Goal: Use online tool/utility: Utilize a website feature to perform a specific function

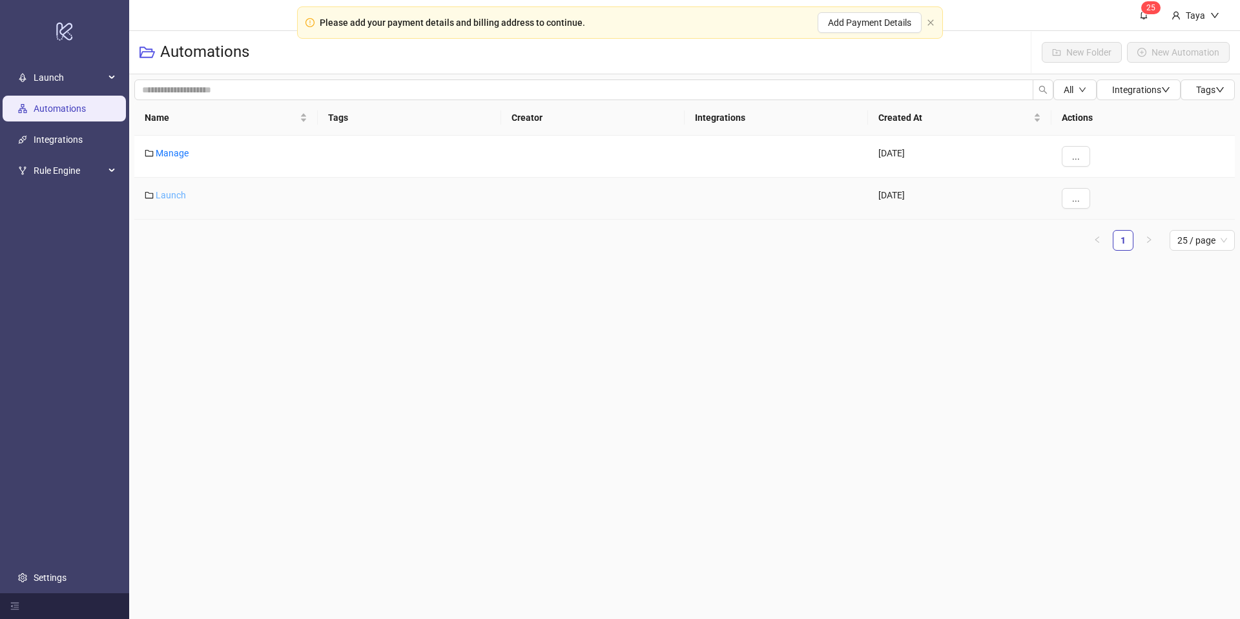
click at [158, 195] on link "Launch" at bounding box center [171, 195] width 30 height 10
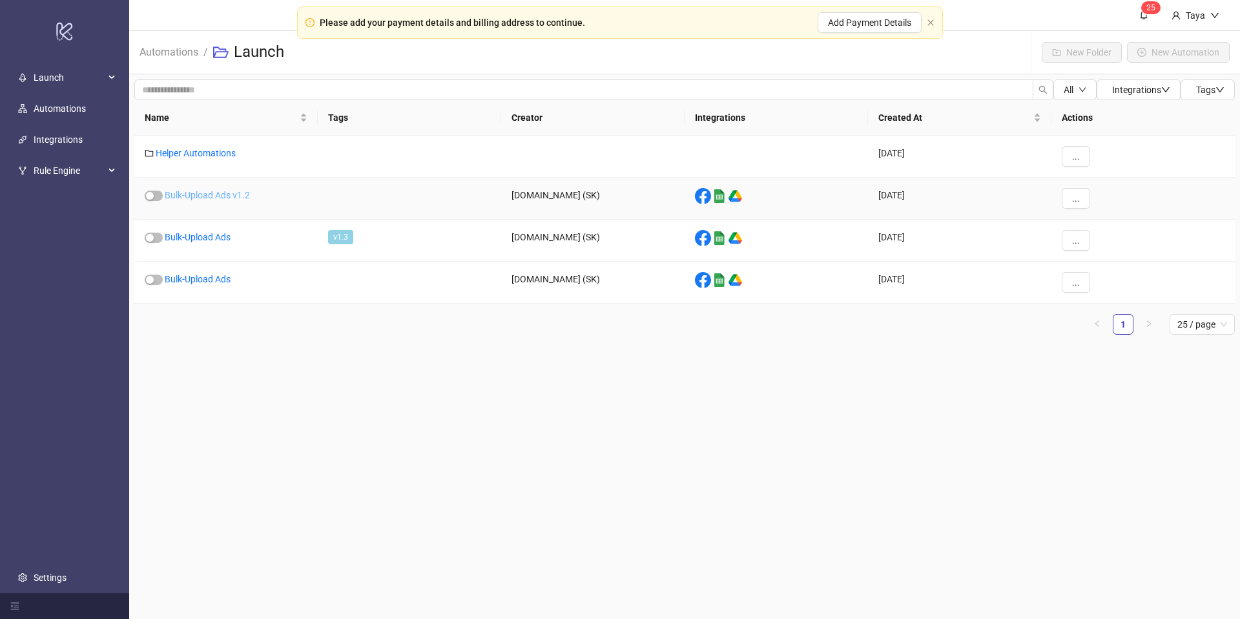
click at [227, 196] on link "Bulk-Upload Ads v1.2" at bounding box center [207, 195] width 85 height 10
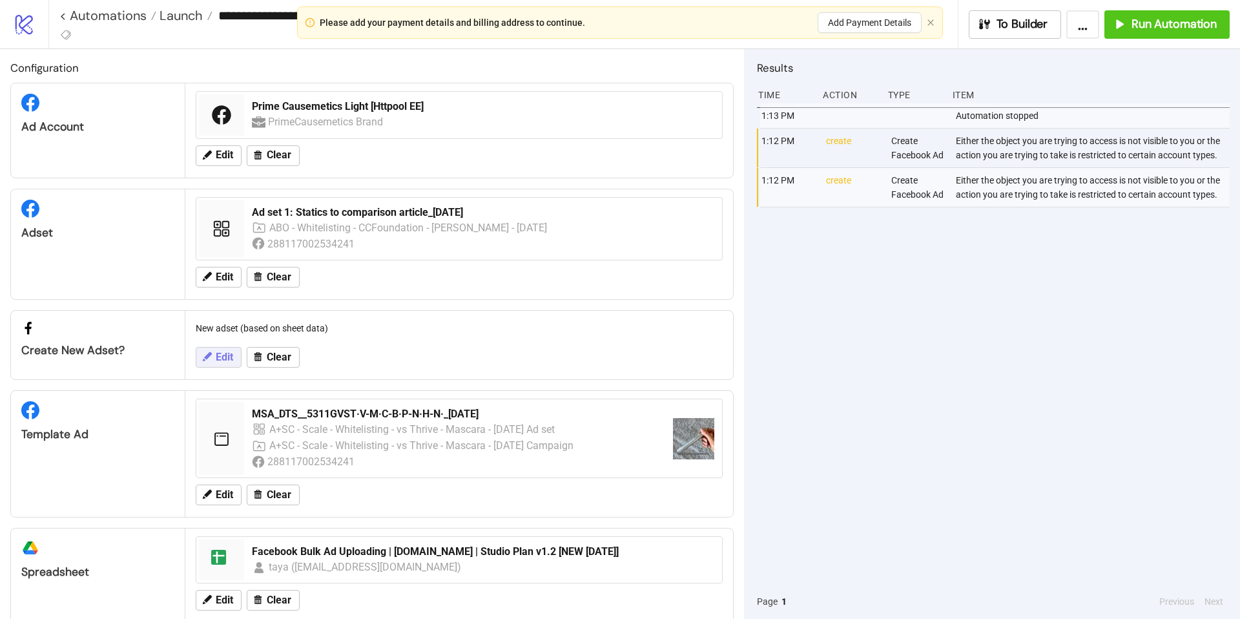
click at [220, 360] on span "Edit" at bounding box center [224, 357] width 17 height 12
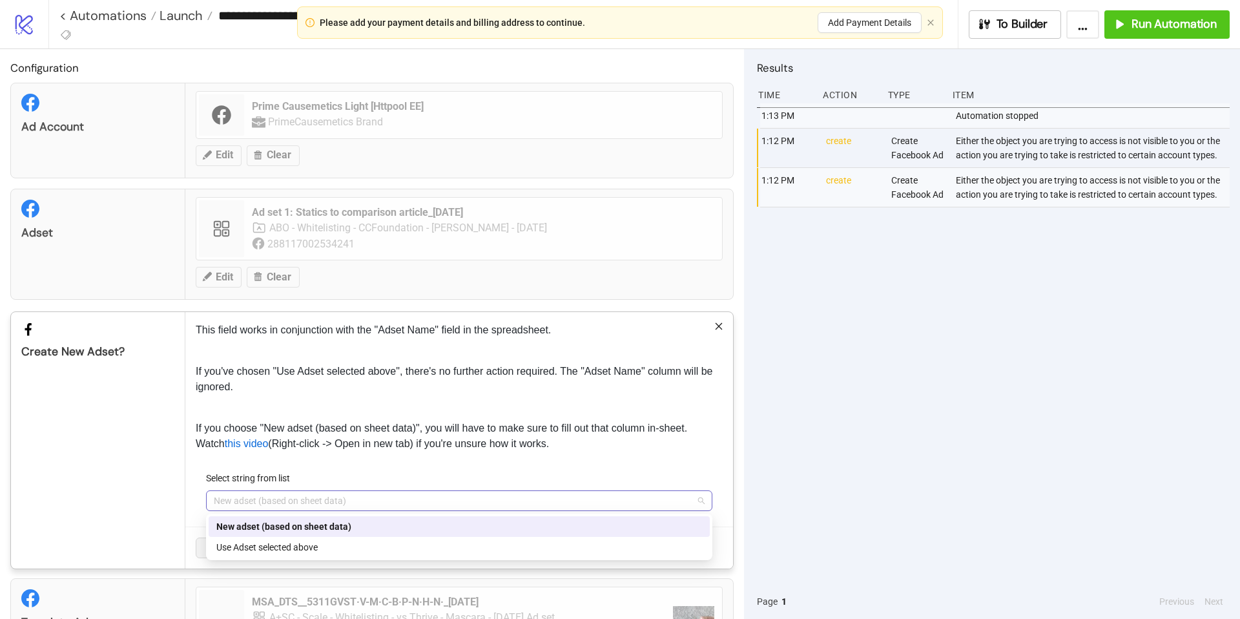
click at [400, 502] on span "New adset (based on sheet data)" at bounding box center [459, 500] width 491 height 19
click at [353, 550] on div "Use Adset selected above" at bounding box center [459, 547] width 486 height 14
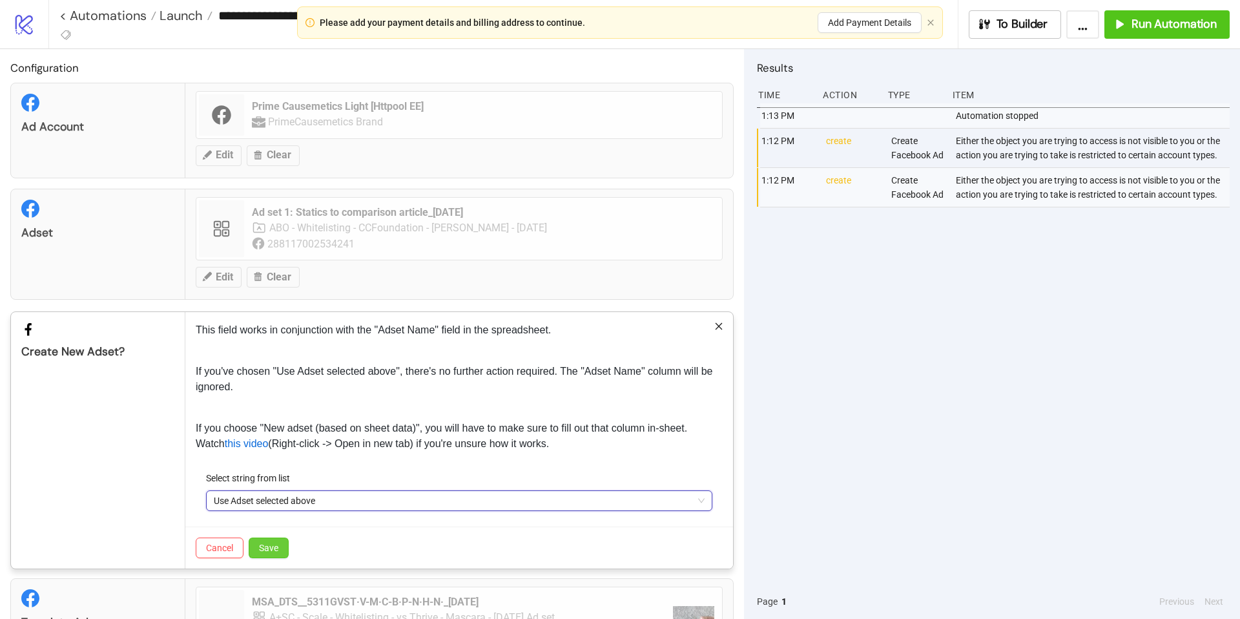
click at [270, 541] on button "Save" at bounding box center [269, 547] width 40 height 21
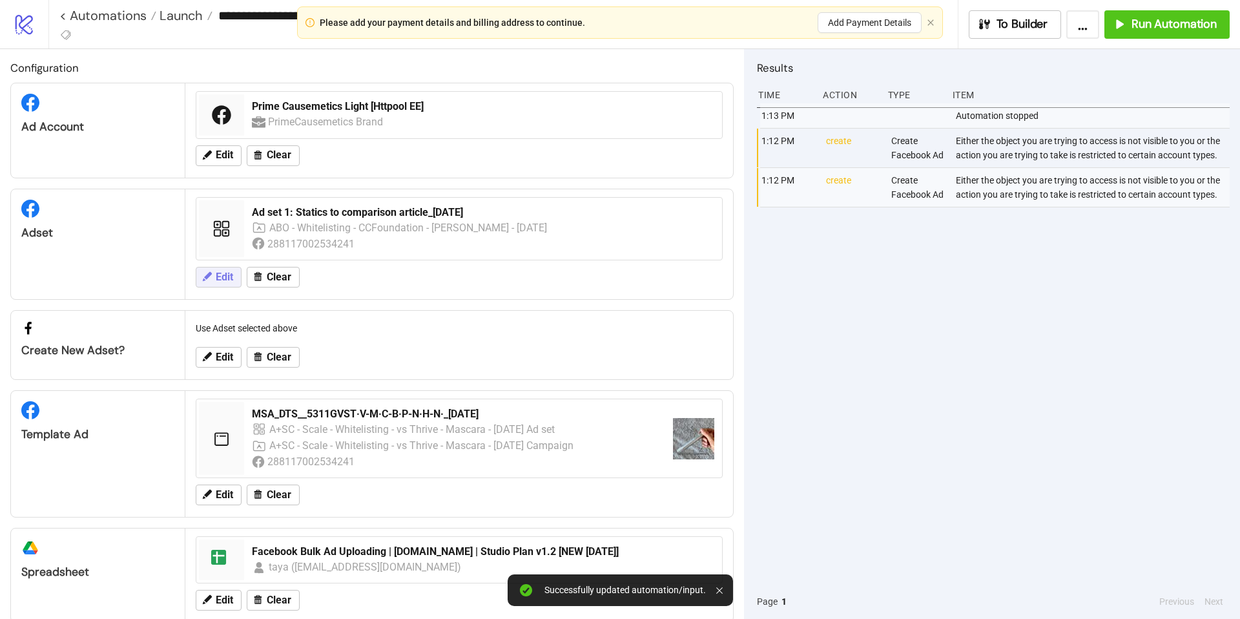
click at [213, 271] on button "Edit" at bounding box center [219, 277] width 46 height 21
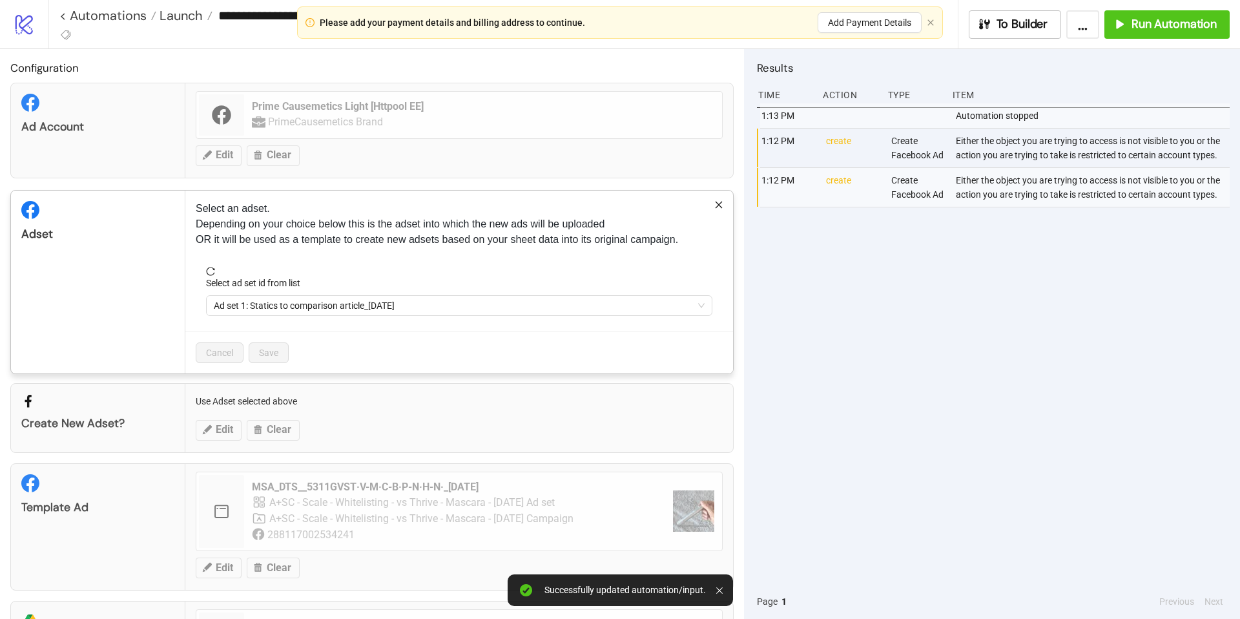
click at [716, 203] on icon "close" at bounding box center [718, 204] width 9 height 9
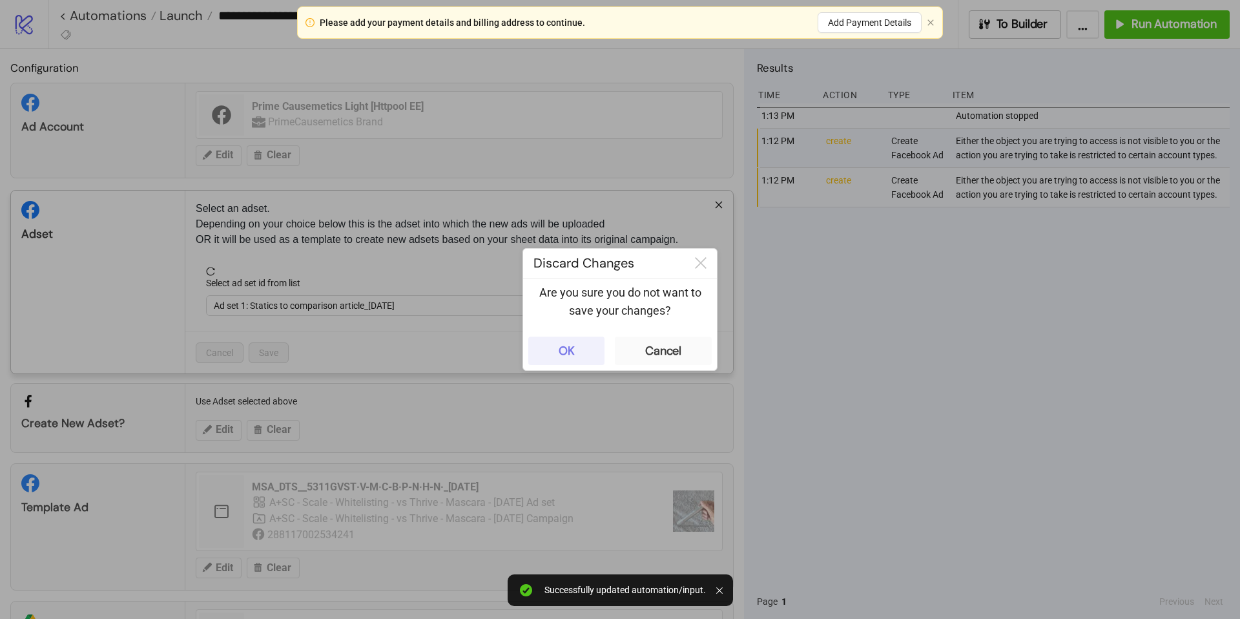
click at [568, 354] on div "OK" at bounding box center [567, 351] width 16 height 15
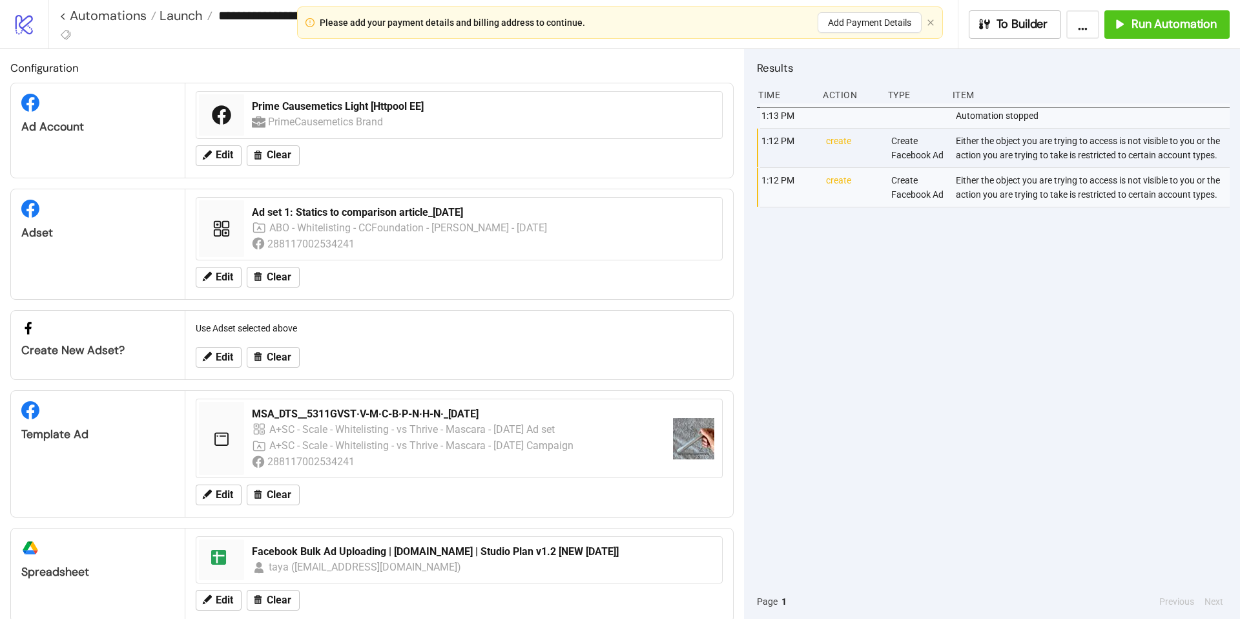
scroll to position [25, 0]
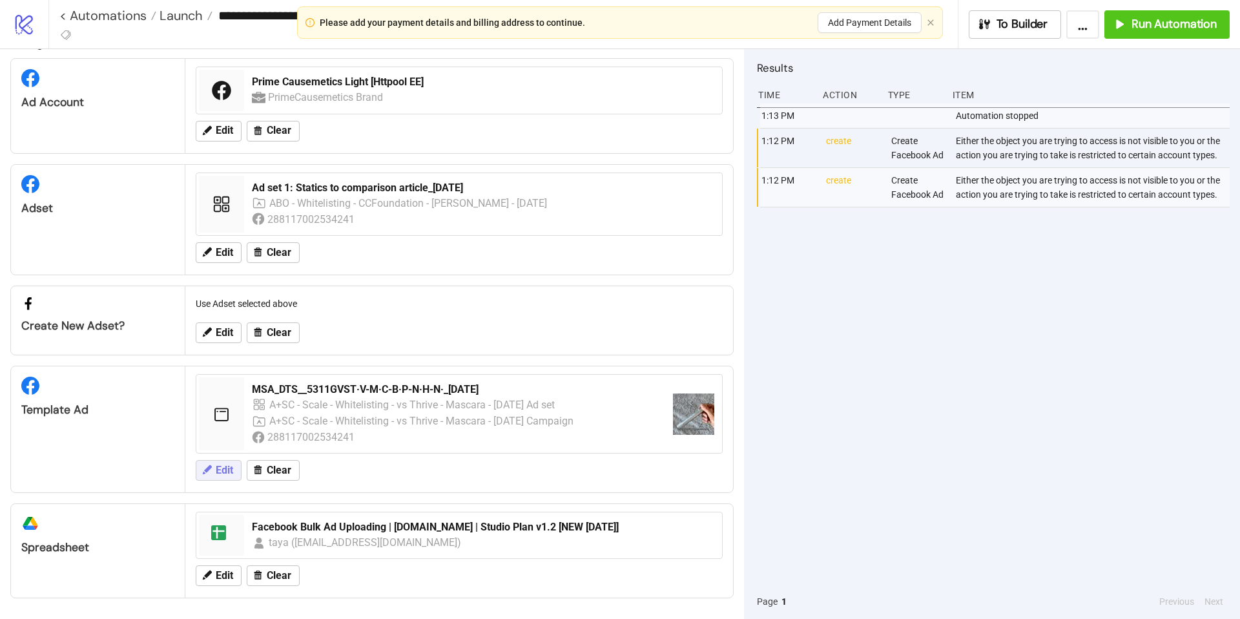
click at [207, 470] on icon at bounding box center [207, 469] width 9 height 9
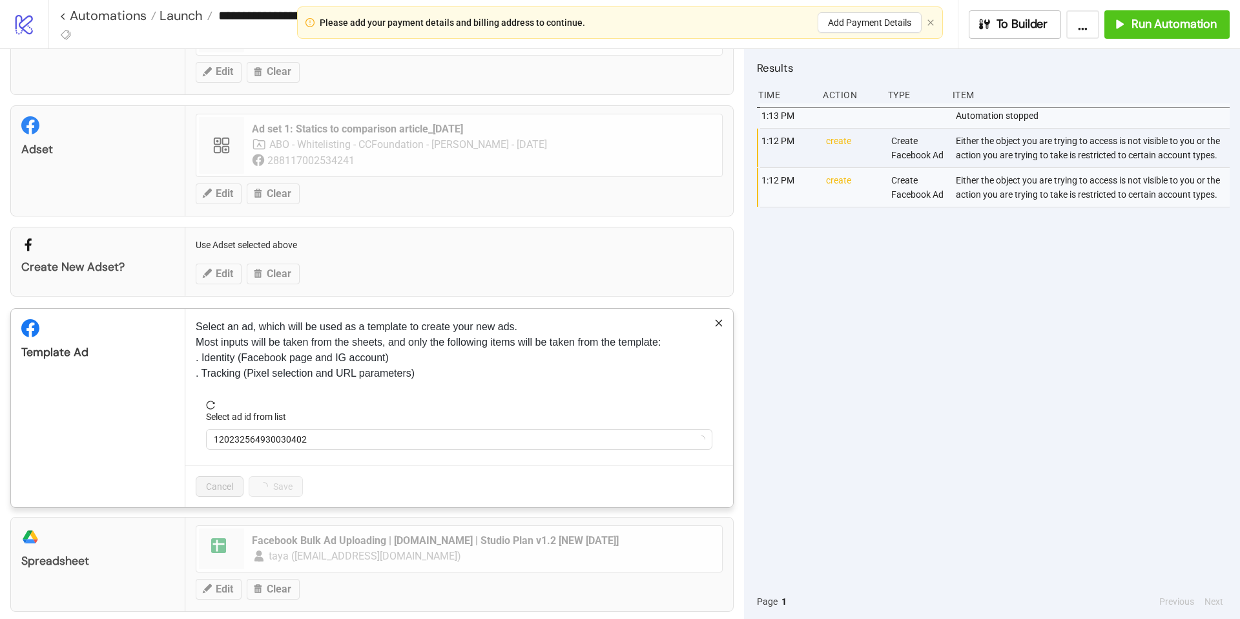
scroll to position [97, 0]
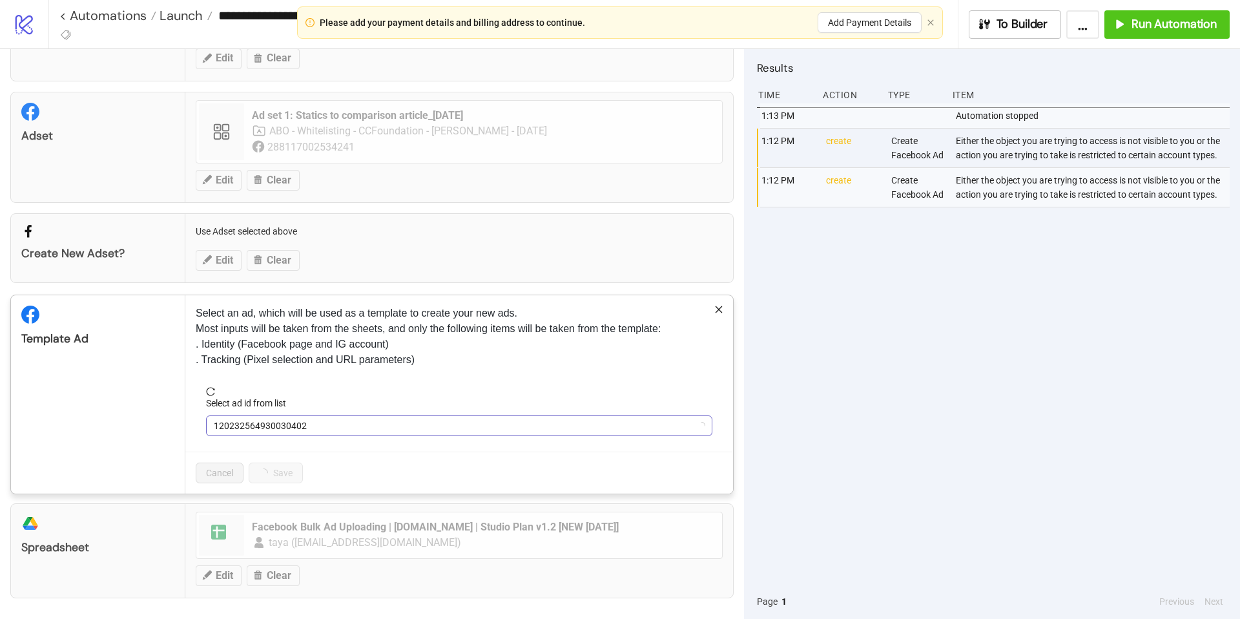
click at [375, 424] on span "120232564930030402" at bounding box center [459, 425] width 491 height 19
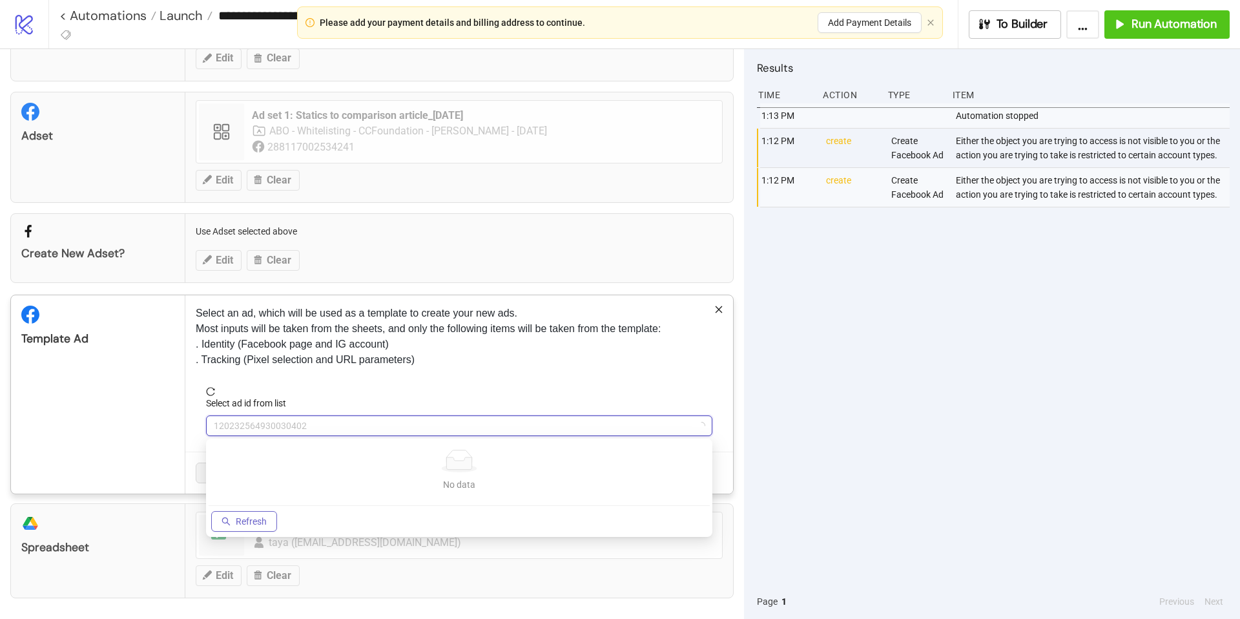
click at [251, 521] on span "Refresh" at bounding box center [251, 521] width 31 height 10
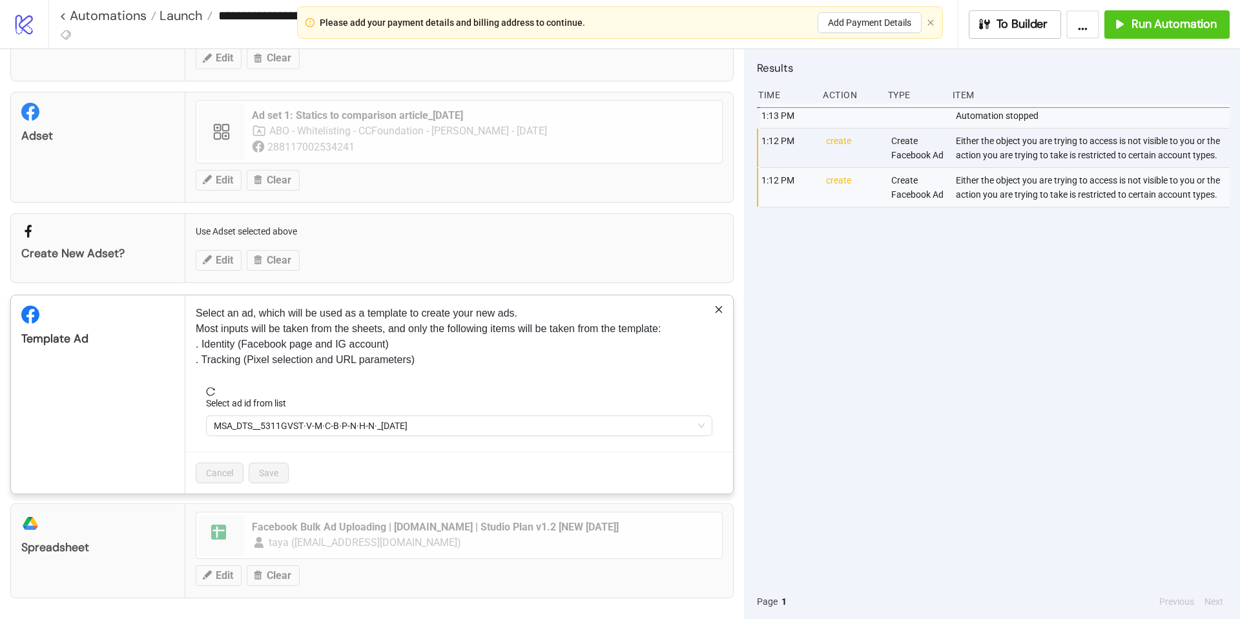
click at [355, 432] on span "MSA_DTS__5311GVST·V-M·C-B·P-N·H-N·_[DATE]" at bounding box center [459, 425] width 491 height 19
click at [445, 422] on span "MSA_DTS__5311GVST·V-M·C-B·P-N·H-N·_[DATE]" at bounding box center [459, 425] width 491 height 19
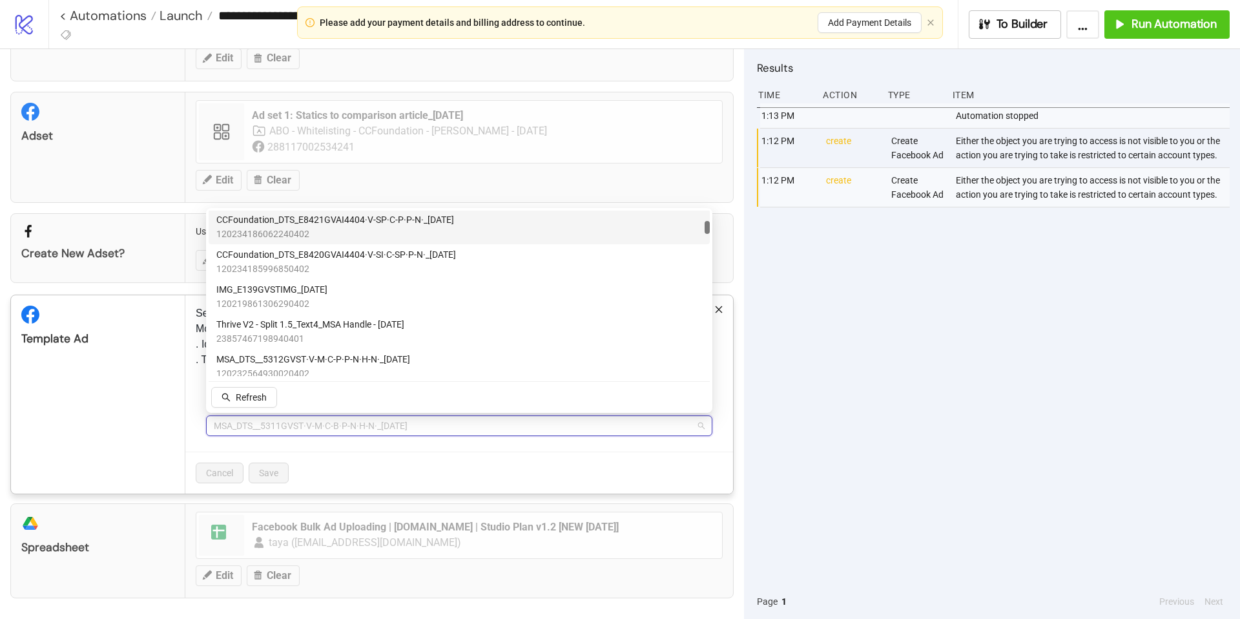
scroll to position [271, 0]
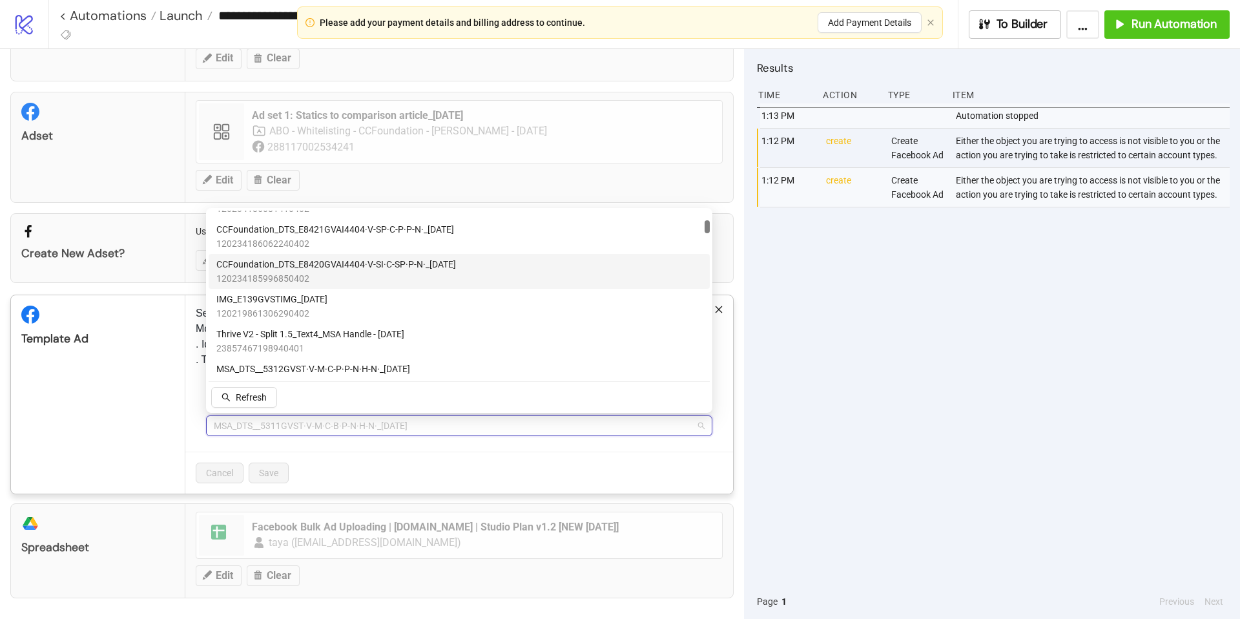
click at [328, 265] on span "CCFoundation_DTS_E8420GVAI4404·V-SI·C-SP·P-N·_[DATE]" at bounding box center [336, 264] width 240 height 14
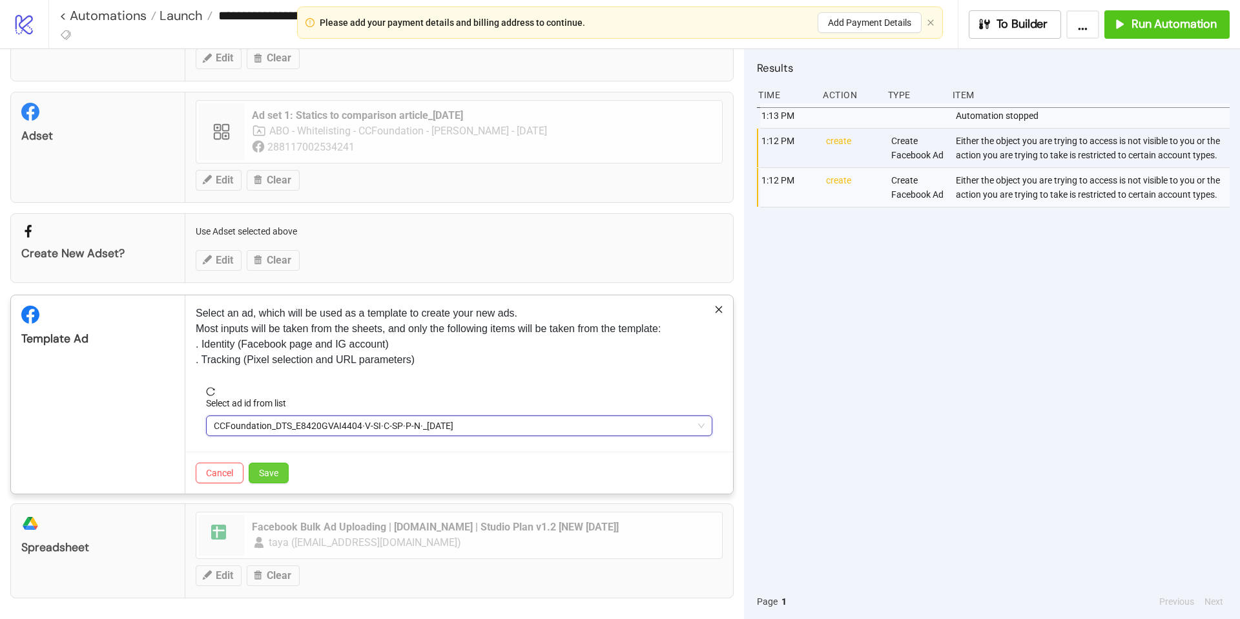
click at [275, 472] on span "Save" at bounding box center [268, 473] width 19 height 10
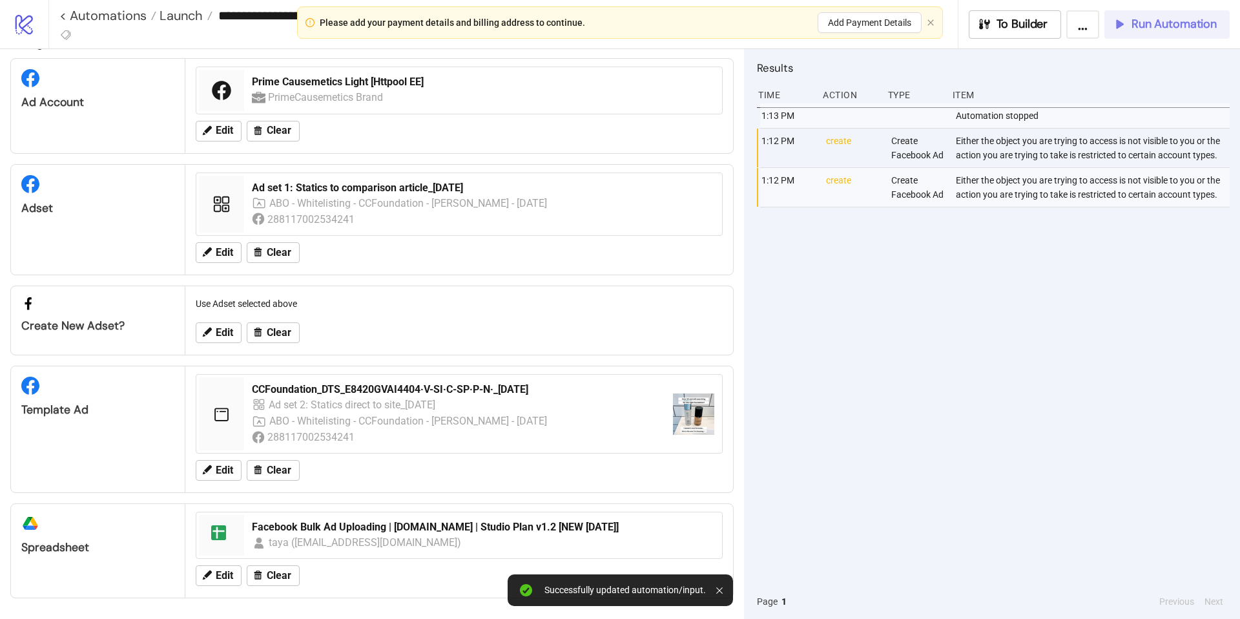
click at [1163, 24] on span "Run Automation" at bounding box center [1174, 24] width 85 height 15
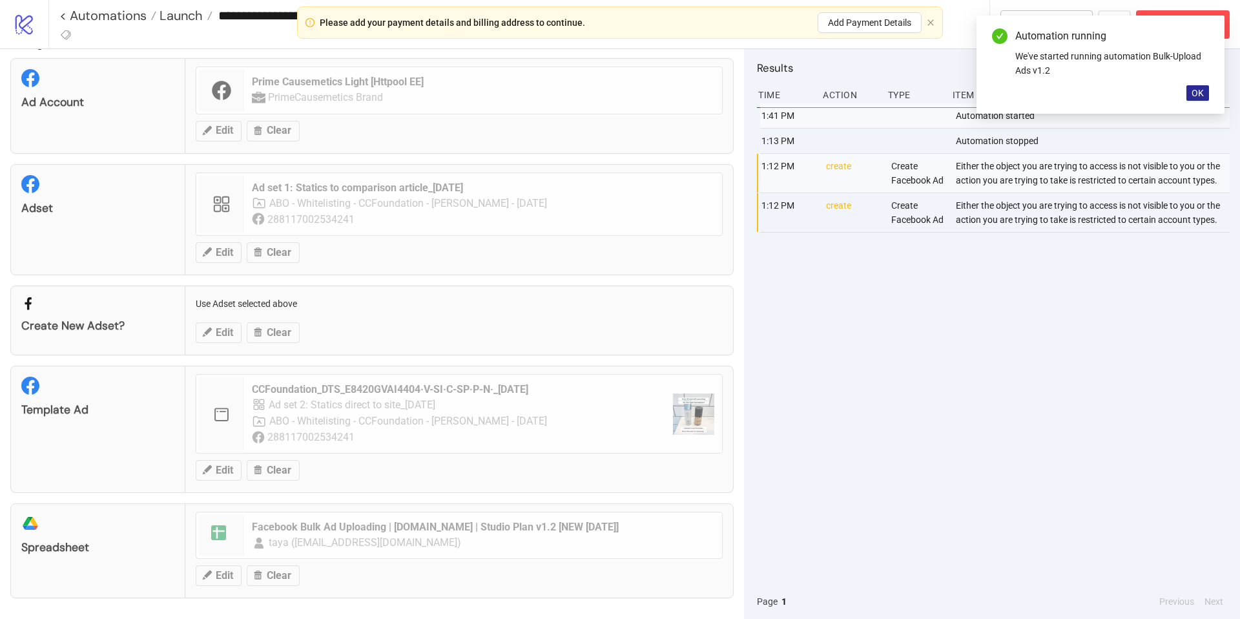
click at [1200, 95] on span "OK" at bounding box center [1198, 93] width 12 height 10
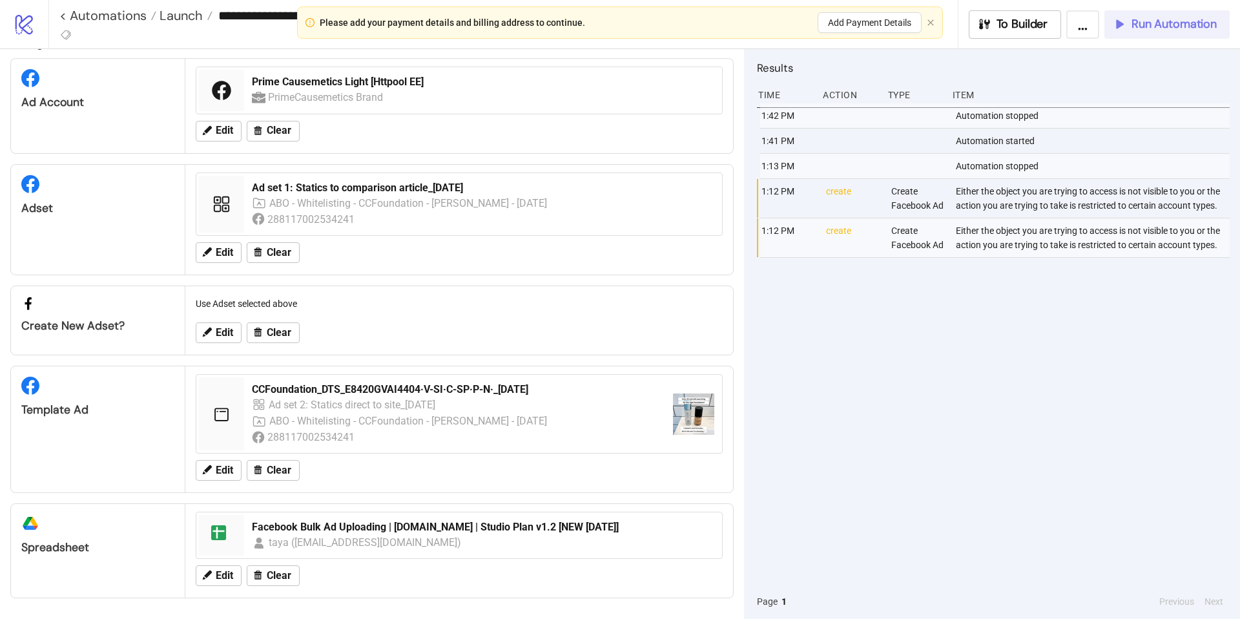
click at [1139, 26] on span "Run Automation" at bounding box center [1174, 24] width 85 height 15
